Goal: Register for event/course

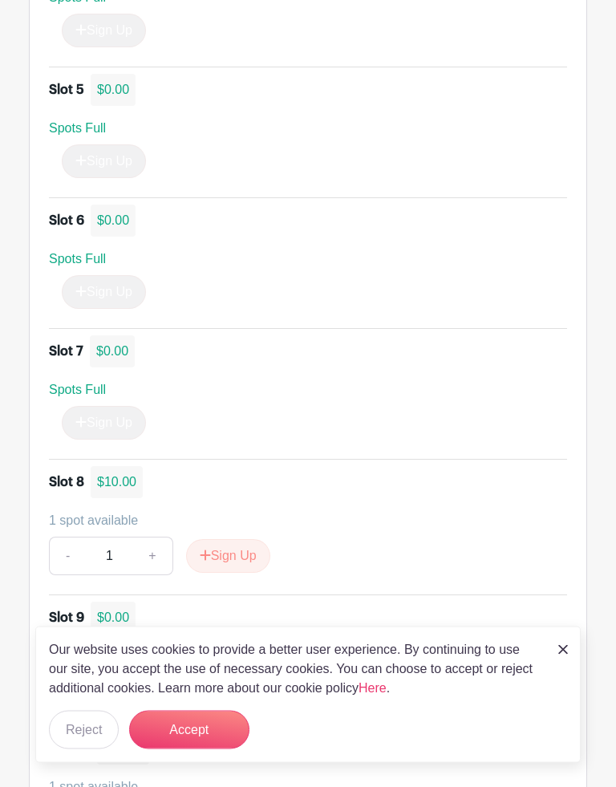
scroll to position [1677, 0]
click at [232, 538] on button "Sign Up" at bounding box center [228, 555] width 84 height 34
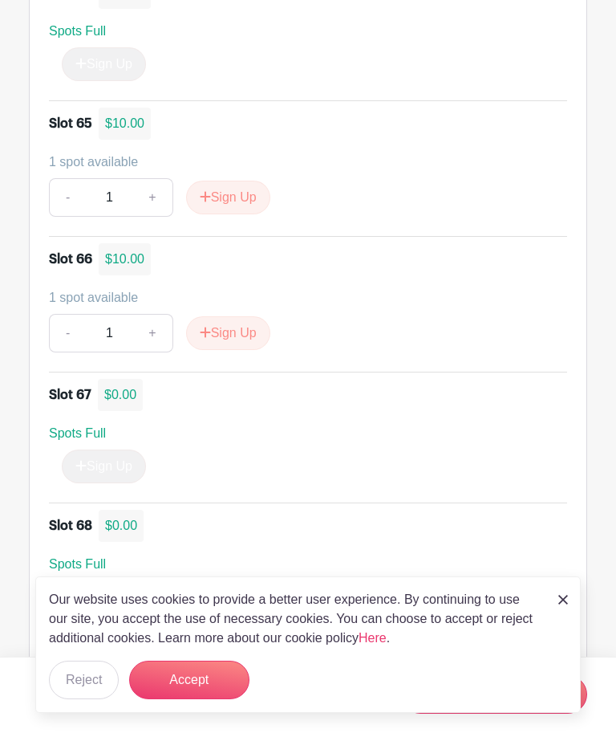
scroll to position [9601, 0]
click at [241, 320] on button "Sign Up" at bounding box center [228, 334] width 84 height 34
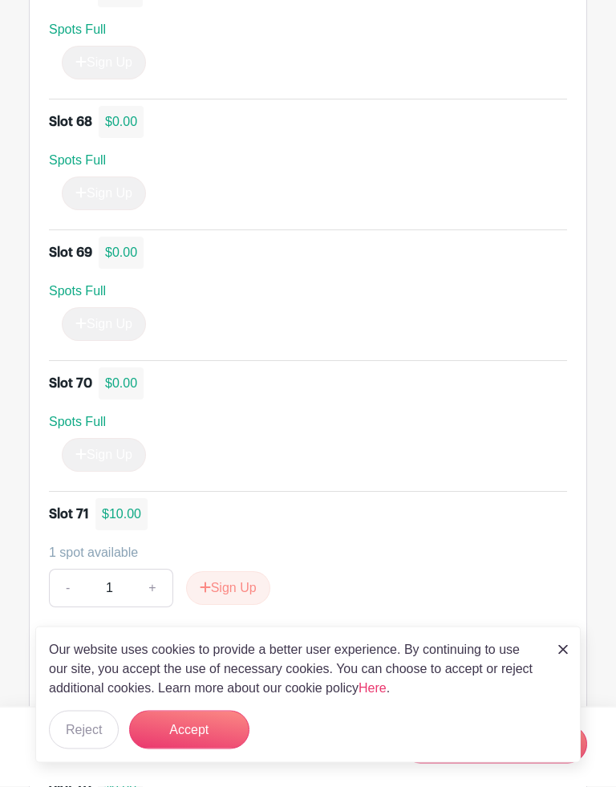
scroll to position [10009, 0]
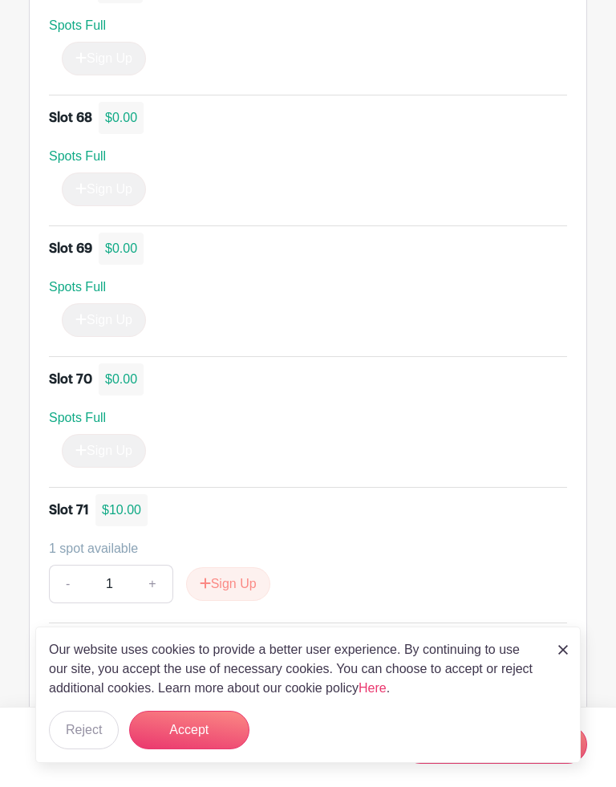
click at [562, 654] on img at bounding box center [564, 650] width 10 height 10
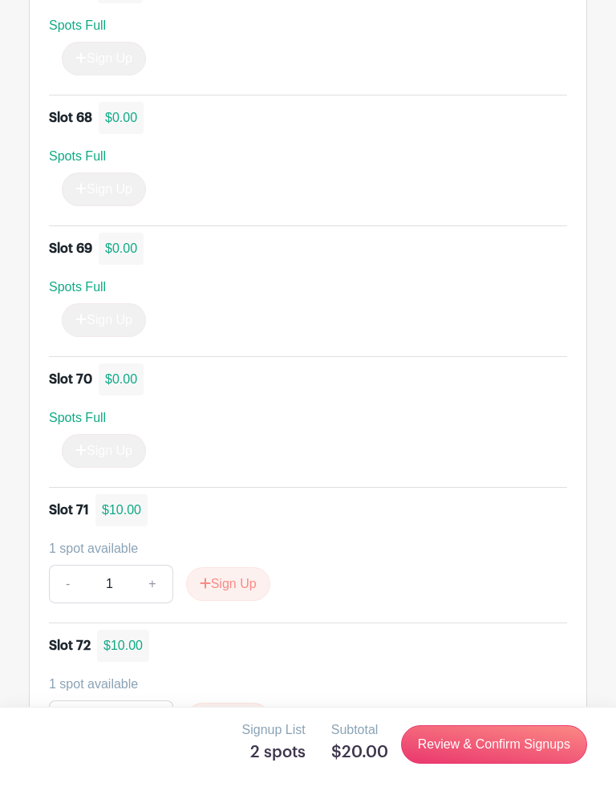
click at [469, 736] on link "Review & Confirm Signups" at bounding box center [494, 744] width 186 height 39
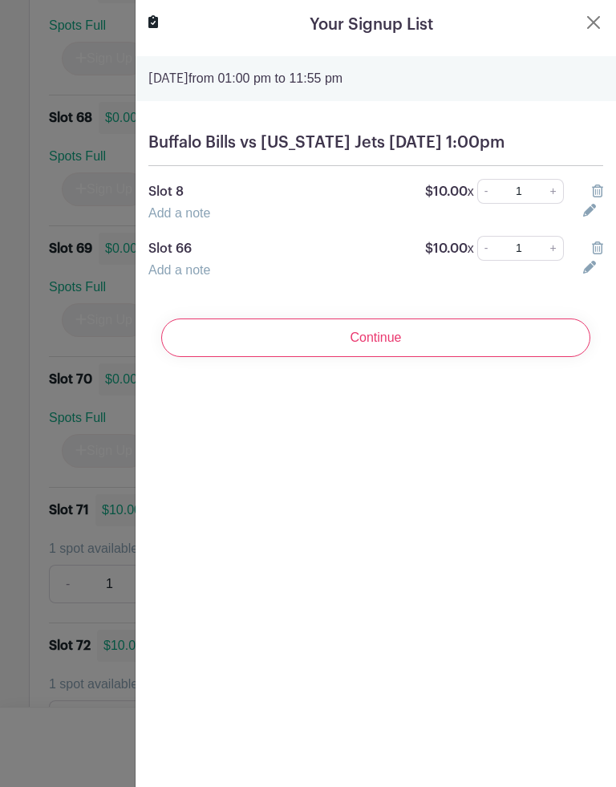
click at [329, 357] on input "Continue" at bounding box center [375, 338] width 429 height 39
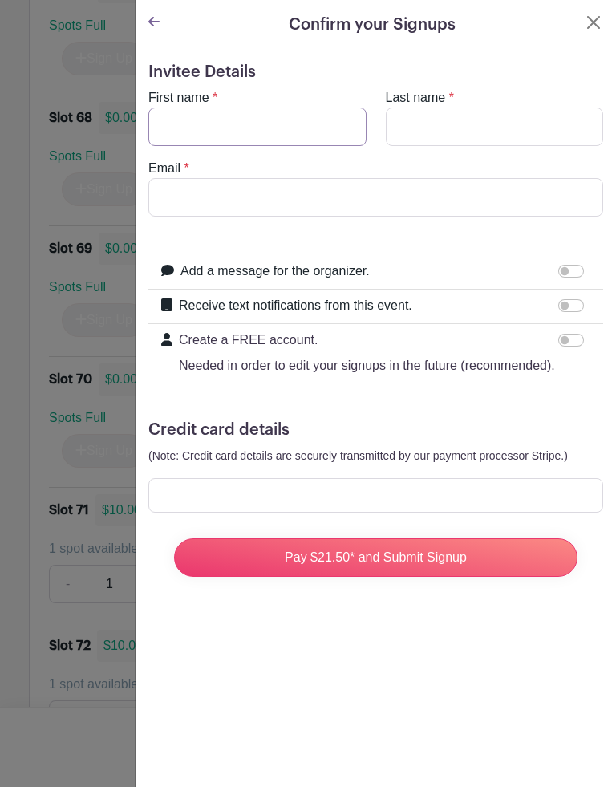
click at [177, 128] on input "First name" at bounding box center [257, 127] width 218 height 39
click at [192, 120] on input "First name" at bounding box center [257, 127] width 218 height 39
type input "[PERSON_NAME]"
click at [419, 110] on input "Last name" at bounding box center [495, 127] width 218 height 39
type input "[PERSON_NAME]"
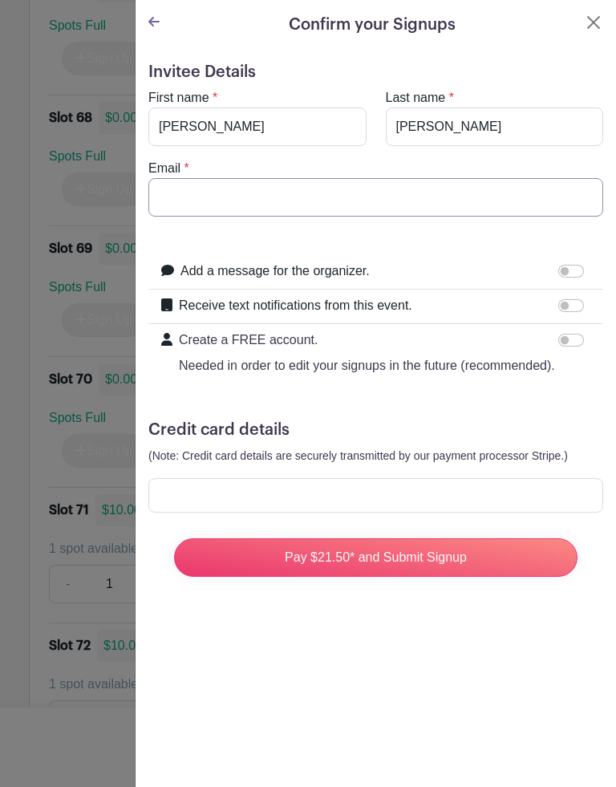
click at [174, 197] on input "Email" at bounding box center [375, 197] width 455 height 39
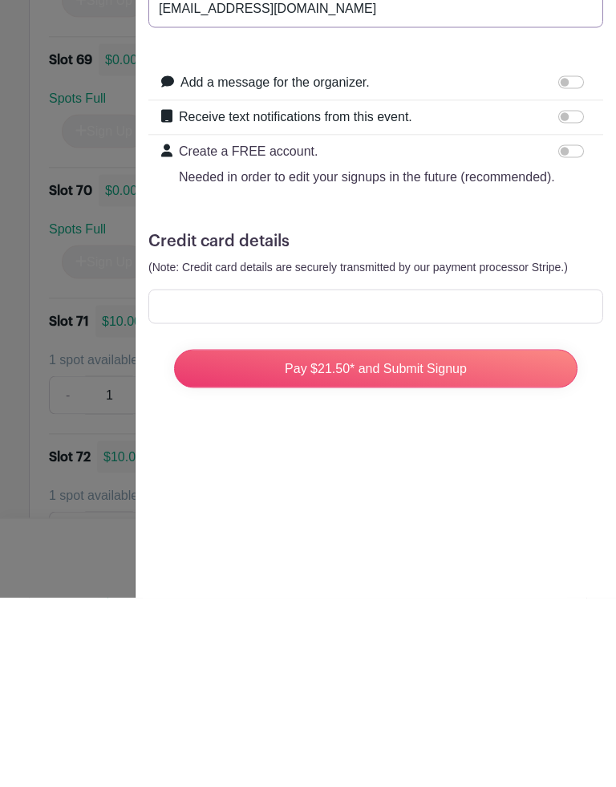
type input "[EMAIL_ADDRESS][DOMAIN_NAME]"
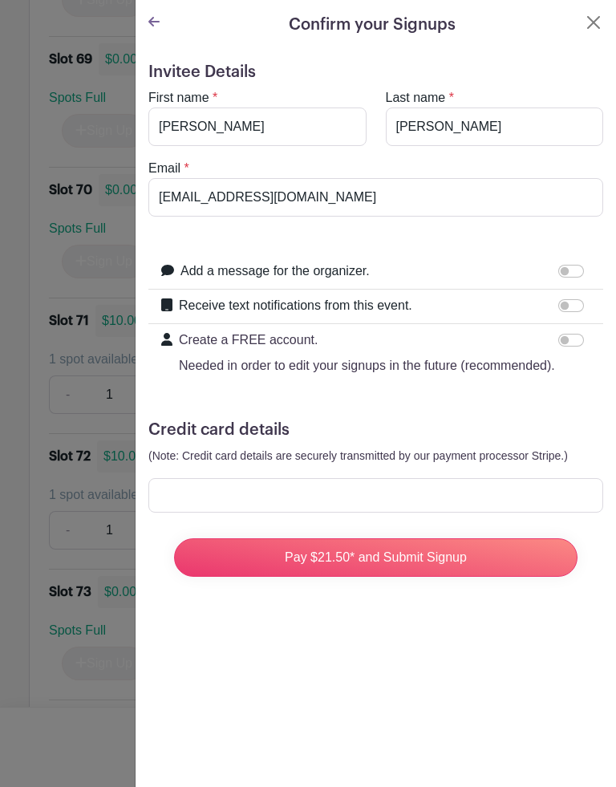
scroll to position [10198, 0]
click at [347, 561] on input "Pay $21.50* and Submit Signup" at bounding box center [376, 557] width 404 height 39
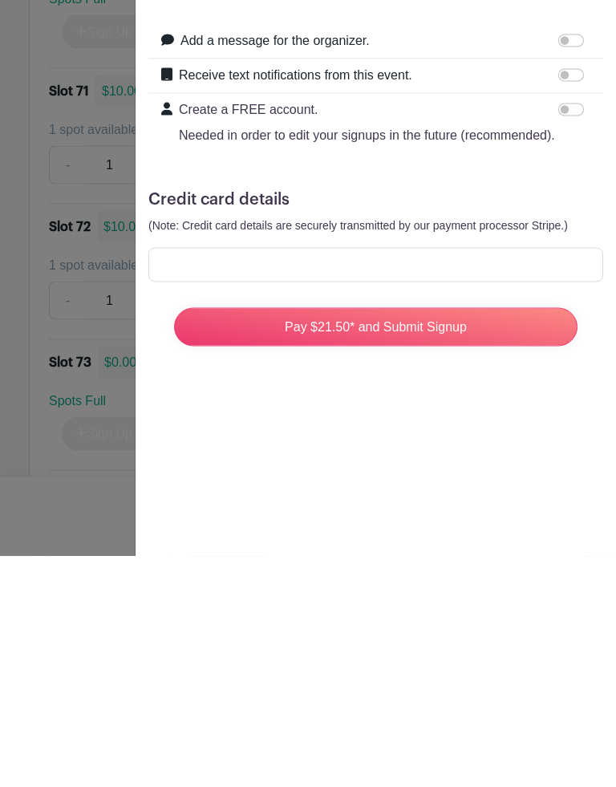
click at [327, 538] on input "Pay $21.50* and Submit Signup" at bounding box center [376, 557] width 404 height 39
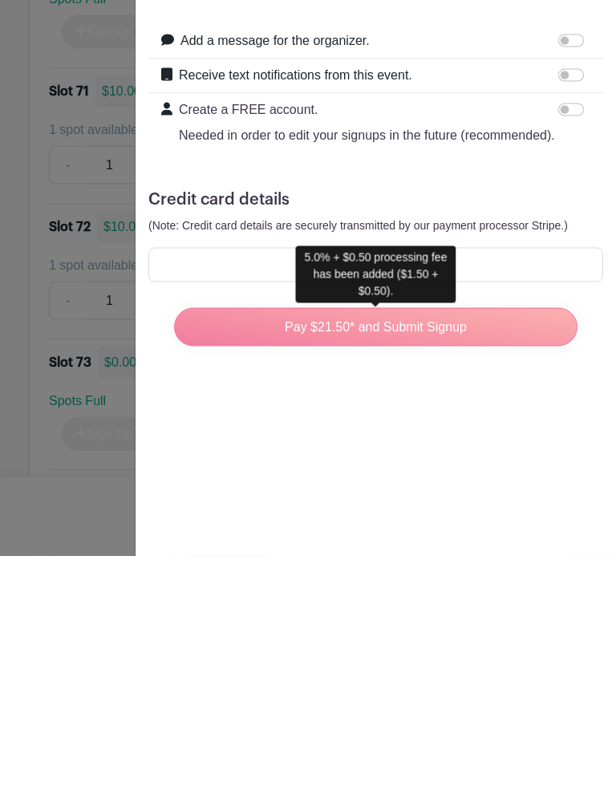
scroll to position [10429, 0]
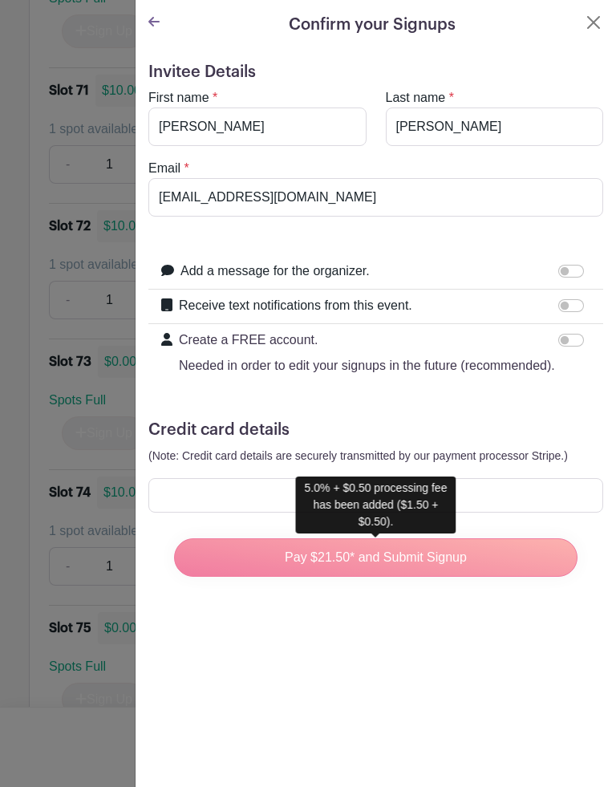
click at [315, 615] on div "Invitee Details First name * [PERSON_NAME] Last name * [PERSON_NAME] Email * [E…" at bounding box center [376, 333] width 481 height 566
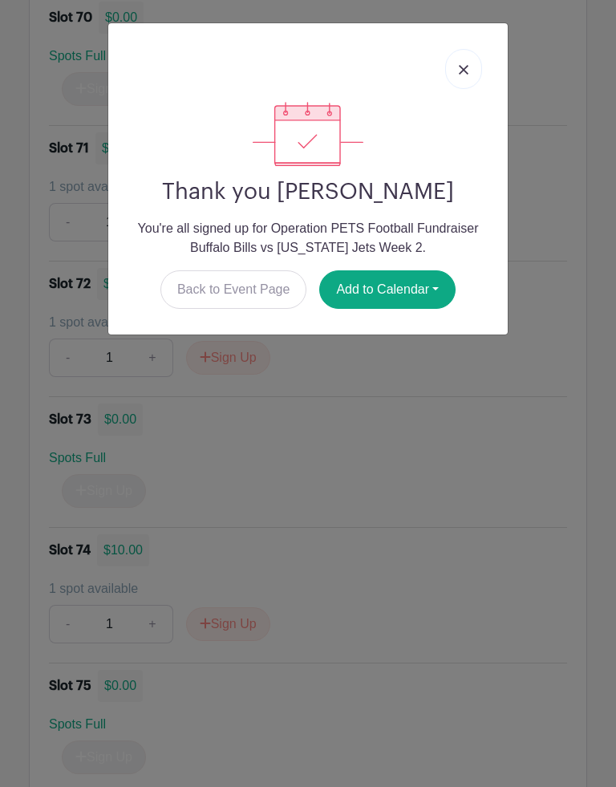
click at [460, 51] on link at bounding box center [463, 69] width 37 height 40
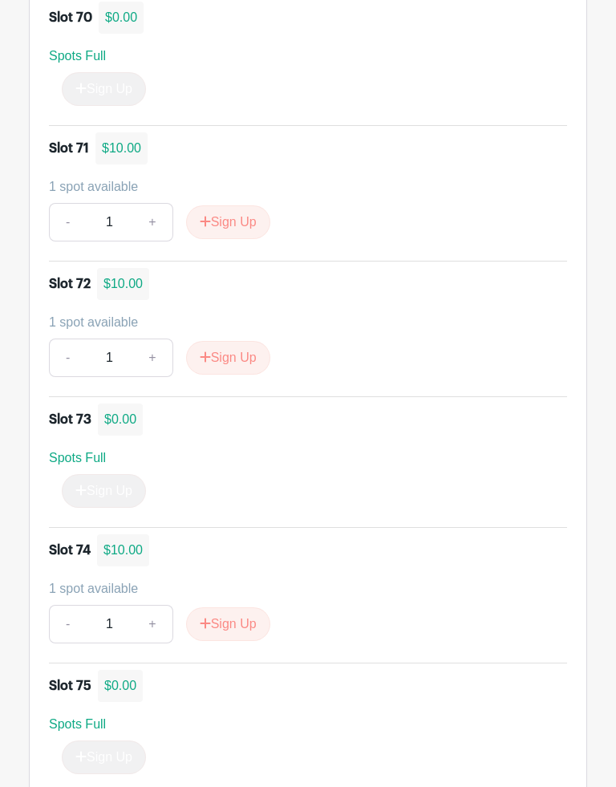
click at [474, 72] on div "Sign Up" at bounding box center [308, 89] width 518 height 34
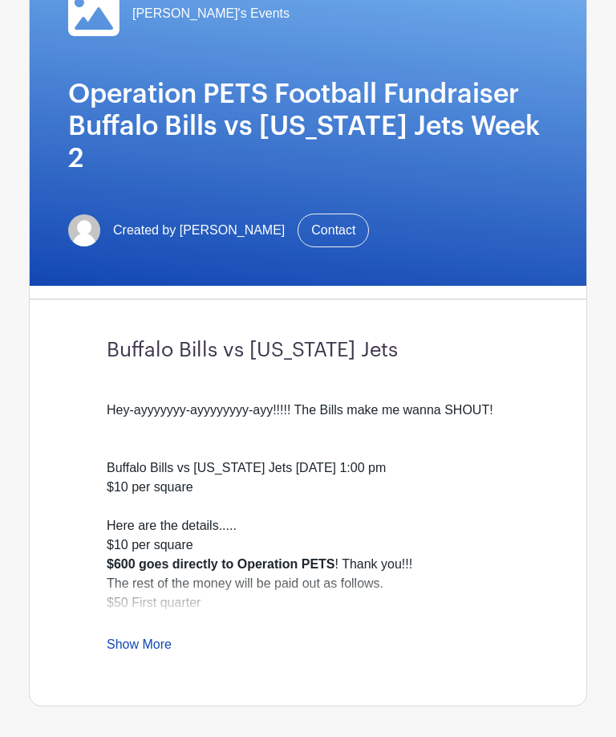
scroll to position [0, 0]
